Goal: Transaction & Acquisition: Purchase product/service

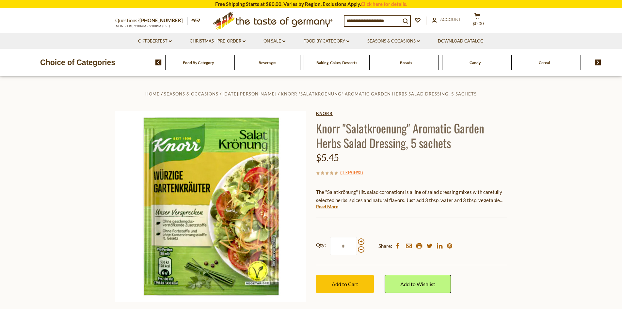
click at [326, 113] on link "Knorr" at bounding box center [411, 113] width 191 height 5
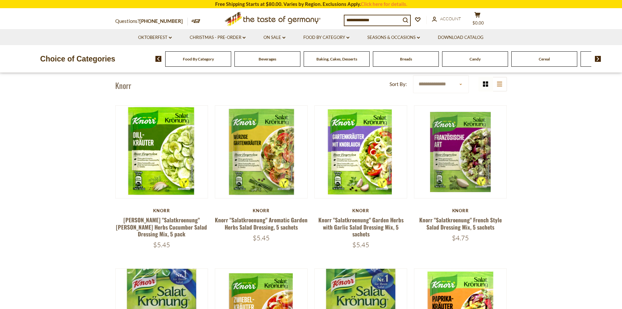
scroll to position [65, 0]
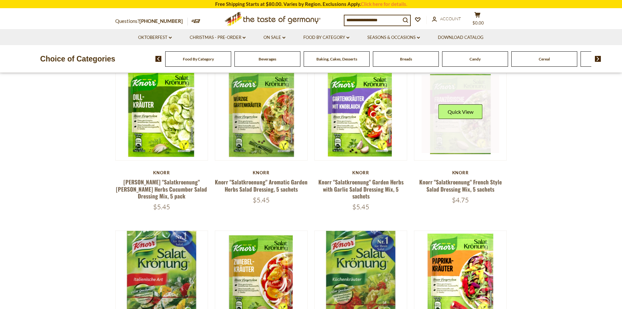
click at [467, 129] on link at bounding box center [461, 114] width 78 height 78
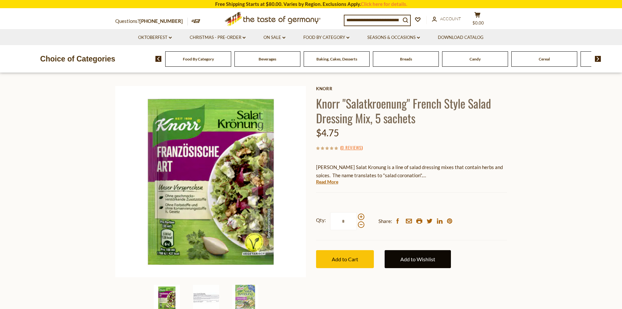
scroll to position [98, 0]
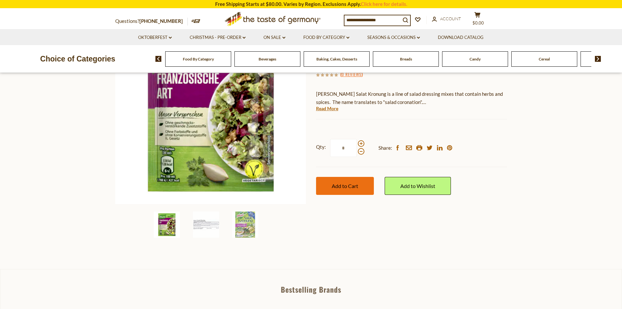
click at [350, 187] on span "Add to Cart" at bounding box center [345, 186] width 26 height 6
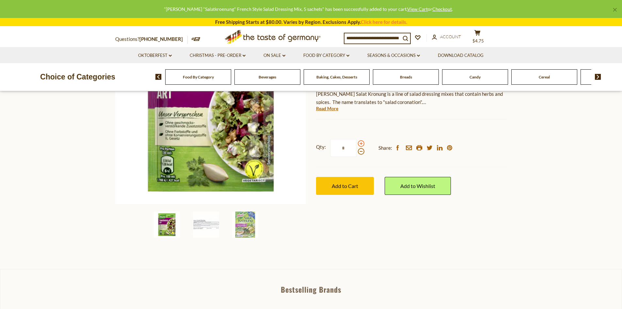
click at [359, 144] on span at bounding box center [361, 143] width 7 height 7
click at [357, 144] on input "*" at bounding box center [343, 148] width 27 height 18
type input "*"
click at [350, 186] on span "Add to Cart" at bounding box center [345, 186] width 26 height 6
click at [484, 35] on span "$19" at bounding box center [482, 36] width 8 height 5
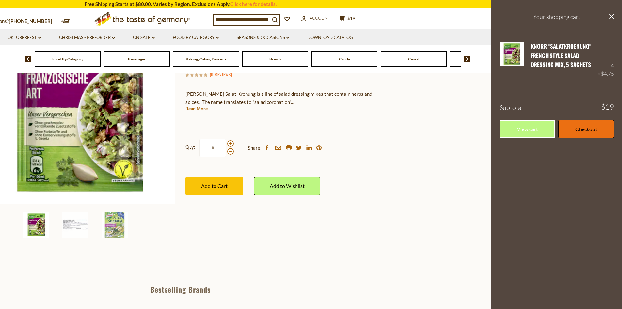
click at [579, 132] on link "Checkout" at bounding box center [586, 129] width 56 height 18
